Goal: Ask a question

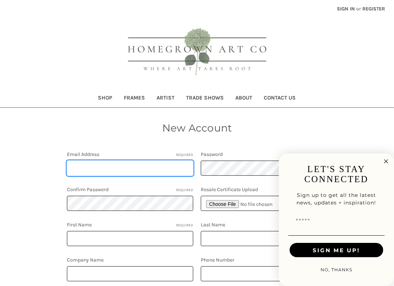
click at [136, 169] on input "Email Address Required" at bounding box center [130, 168] width 126 height 15
type input "sbutcher@chartertn.net"
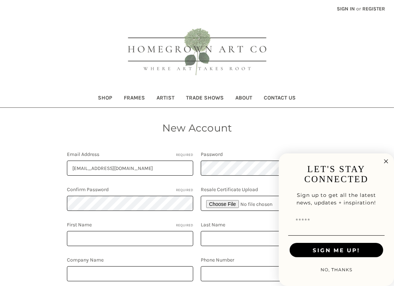
select select "**********"
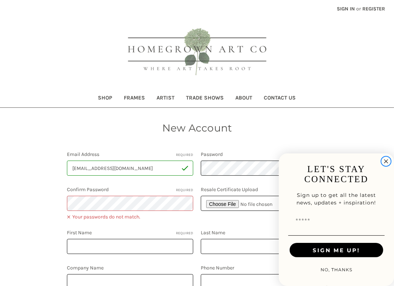
click at [385, 160] on icon "Close dialog" at bounding box center [386, 162] width 4 height 4
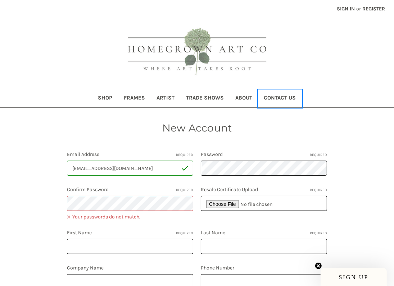
click at [294, 96] on link "Contact Us" at bounding box center [280, 99] width 44 height 18
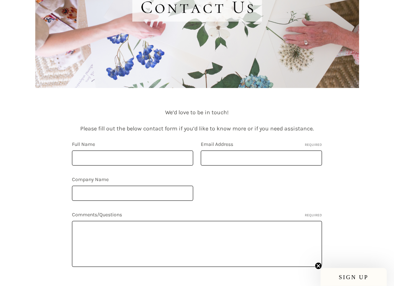
scroll to position [182, 0]
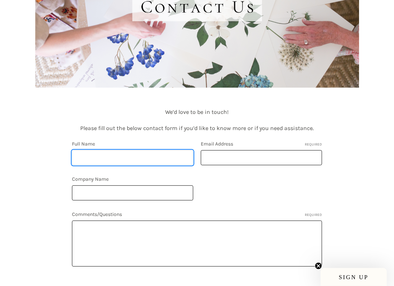
click at [98, 158] on input "Full Name" at bounding box center [132, 157] width 121 height 15
type input "p"
type input "P"
type input "PAM BUTCHER"
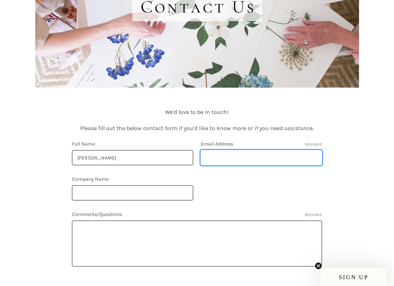
click at [230, 151] on input "Email Address Required" at bounding box center [261, 157] width 121 height 15
type input "sbutcher@chartertn.net"
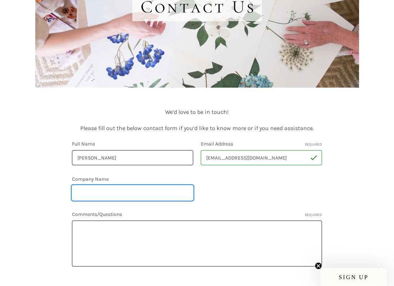
click at [118, 191] on input "Company Name" at bounding box center [132, 193] width 121 height 15
type input "WESTFIELD HERBARY"
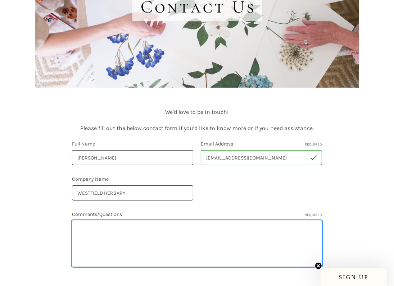
click at [122, 235] on textarea "Comments/Questions Required" at bounding box center [197, 244] width 250 height 46
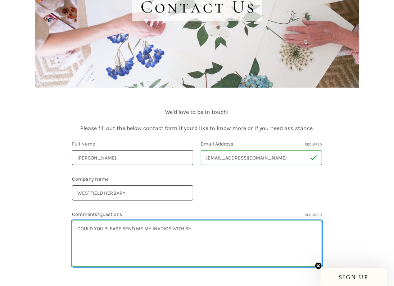
click at [205, 226] on textarea "COULD YOU PLEASE SEND ME MY INVOICE WITH SH" at bounding box center [197, 244] width 250 height 46
click at [204, 226] on textarea "COULD YOU PLEASE SEND ME MY INVOICE WITH SH" at bounding box center [197, 244] width 250 height 46
click at [207, 228] on textarea "COULD YOU PLEASE SEND ME MY INVOICE WITH SH" at bounding box center [197, 244] width 250 height 46
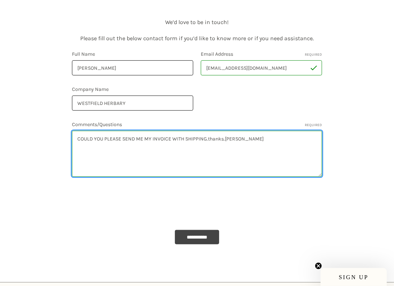
scroll to position [273, 0]
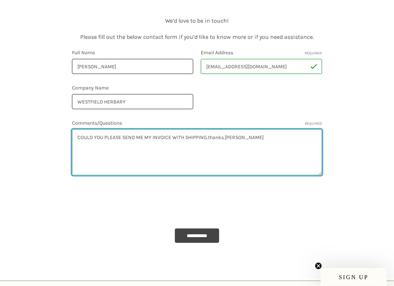
type textarea "COULD YOU PLEASE SEND ME MY INVOICE WITH SHIPPING.thanks.PAM"
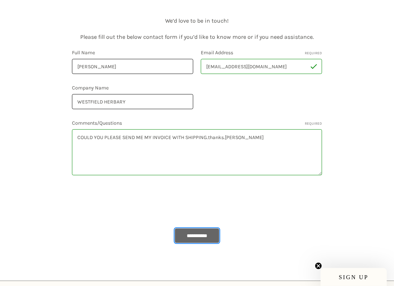
click at [193, 234] on input "**********" at bounding box center [197, 236] width 44 height 14
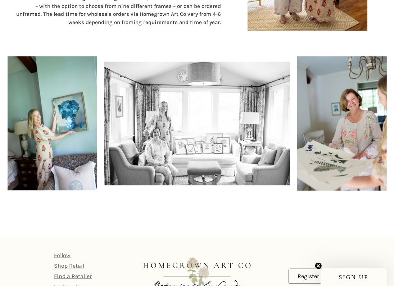
scroll to position [485, 0]
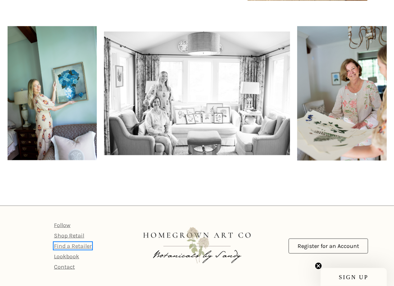
click at [84, 247] on link "Find a Retailer" at bounding box center [73, 246] width 38 height 7
